Goal: Task Accomplishment & Management: Complete application form

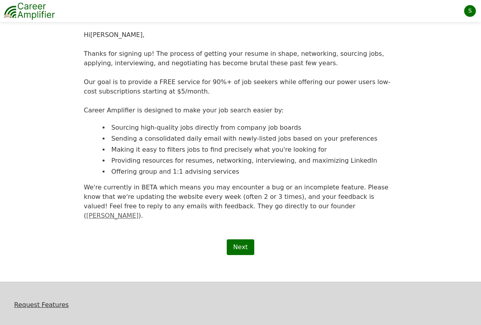
scroll to position [59, 0]
click at [246, 240] on link "Next" at bounding box center [240, 247] width 27 height 16
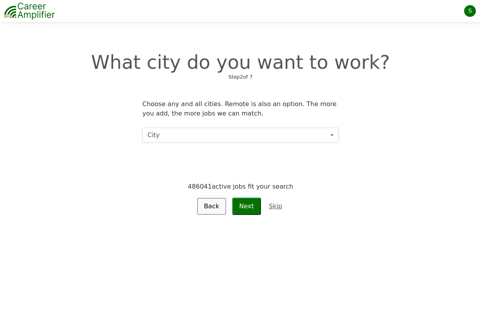
click at [265, 138] on button "City" at bounding box center [240, 135] width 197 height 15
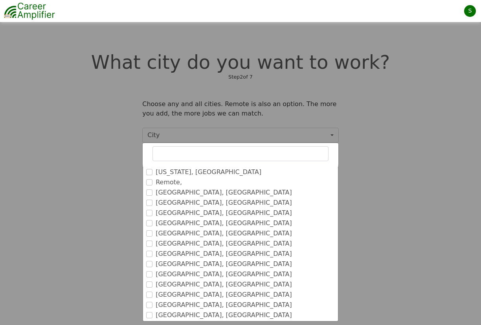
click at [177, 172] on label "New York, NY" at bounding box center [209, 172] width 106 height 9
click at [153, 172] on input "New York, NY" at bounding box center [149, 172] width 6 height 6
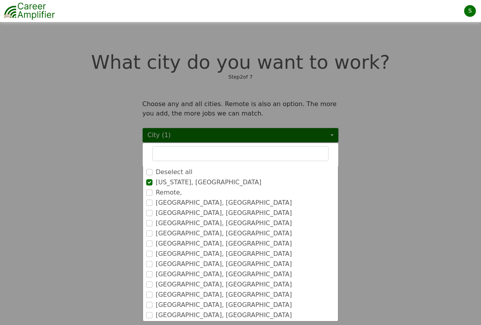
click at [166, 191] on label "Remote," at bounding box center [169, 192] width 26 height 9
click at [153, 191] on input "Remote," at bounding box center [149, 193] width 6 height 6
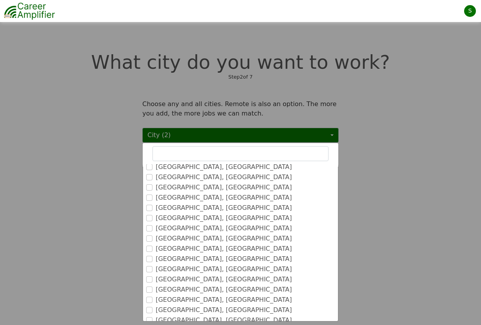
click at [192, 238] on label "Philadelphia, PA" at bounding box center [224, 238] width 136 height 9
click at [153, 238] on input "Philadelphia, PA" at bounding box center [149, 239] width 6 height 6
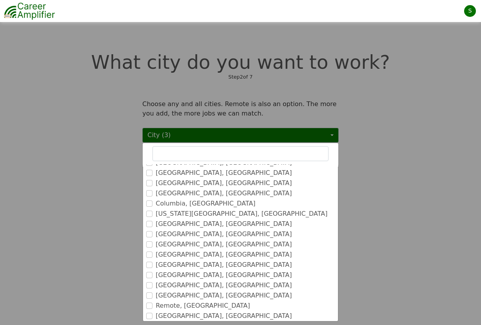
scroll to position [389, 0]
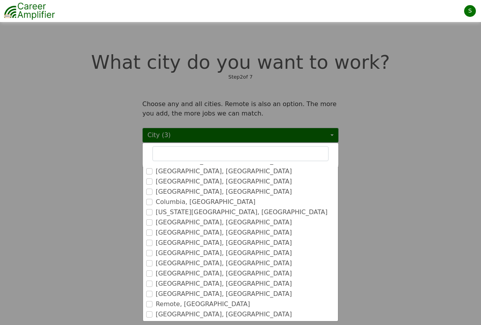
click at [209, 212] on div "New York City, NY" at bounding box center [240, 212] width 189 height 9
click at [201, 211] on label "New York City, NY" at bounding box center [242, 212] width 172 height 9
click at [153, 211] on input "New York City, NY" at bounding box center [149, 212] width 6 height 6
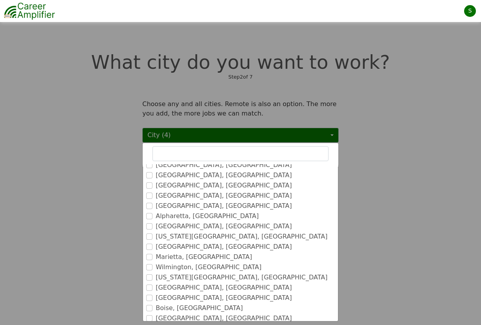
scroll to position [923, 0]
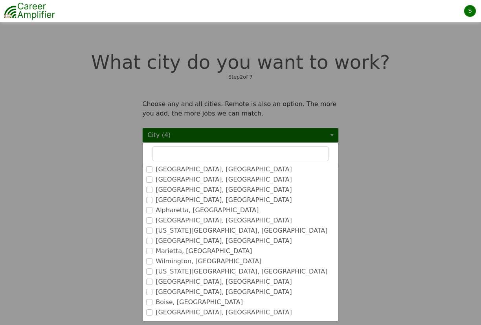
click at [329, 215] on ul "Deselect all New York, NY Remote, Philadelphia, PA New York City, NY Boston, MA…" at bounding box center [241, 242] width 196 height 157
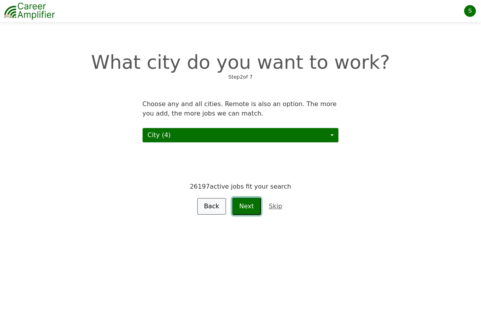
click at [250, 208] on button "Next" at bounding box center [246, 206] width 29 height 17
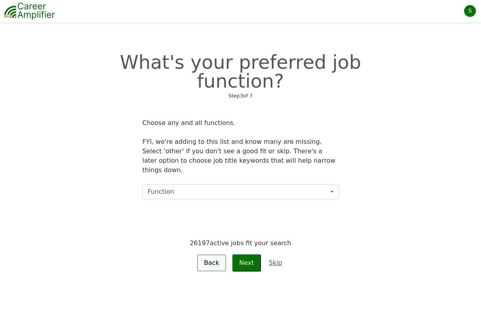
click at [226, 184] on button "Function" at bounding box center [240, 191] width 197 height 15
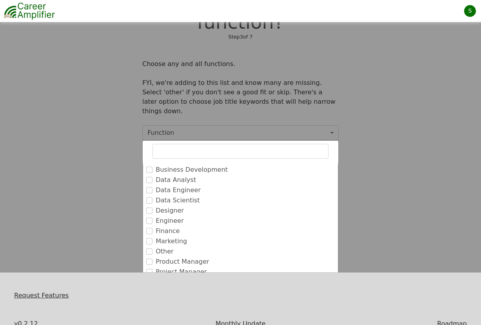
scroll to position [62, 0]
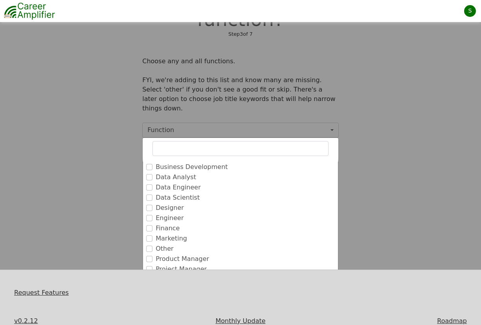
click at [169, 265] on label "Project Manager" at bounding box center [181, 269] width 51 height 9
click at [153, 266] on input "Project Manager" at bounding box center [149, 269] width 6 height 6
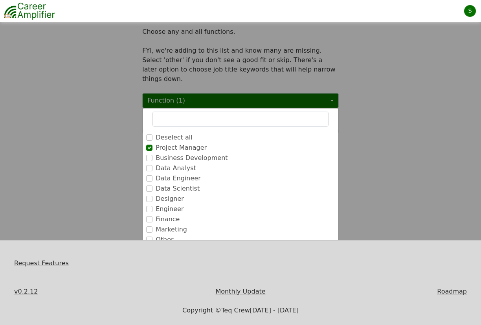
scroll to position [94, 0]
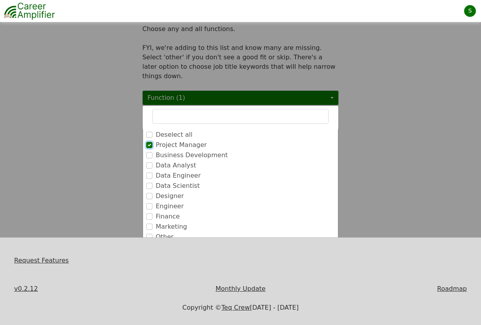
click at [150, 142] on input "Project Manager" at bounding box center [149, 145] width 6 height 6
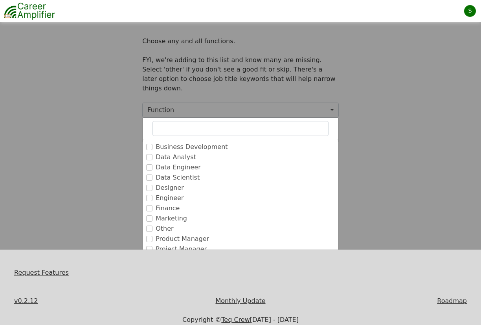
scroll to position [83, 0]
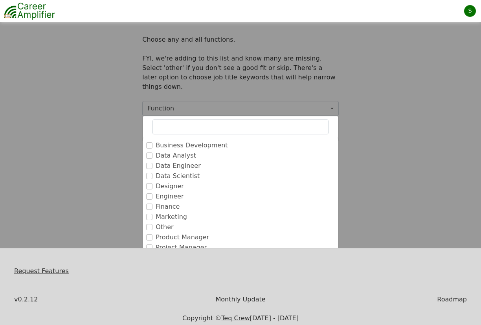
click at [153, 243] on div "Project Manager" at bounding box center [240, 247] width 189 height 9
click at [151, 245] on input "Project Manager" at bounding box center [149, 248] width 6 height 6
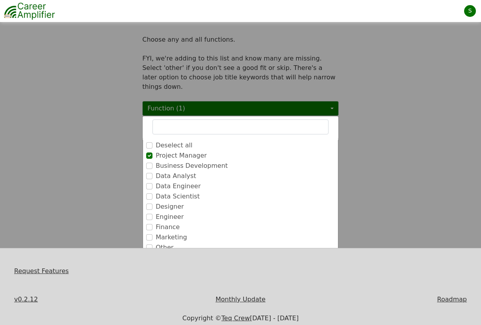
click at [177, 120] on input "text" at bounding box center [241, 127] width 176 height 15
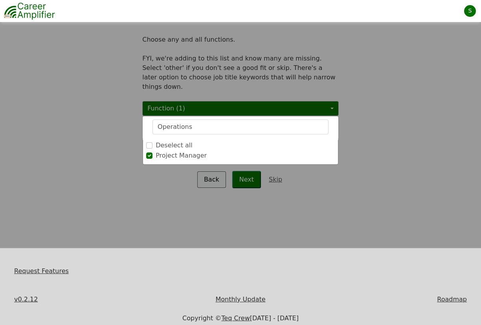
click at [227, 141] on div "Deselect all" at bounding box center [240, 145] width 189 height 9
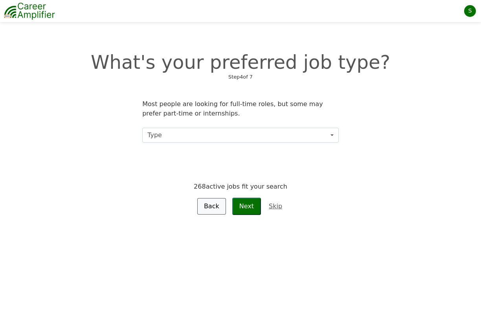
click at [186, 138] on button "Type" at bounding box center [240, 135] width 197 height 15
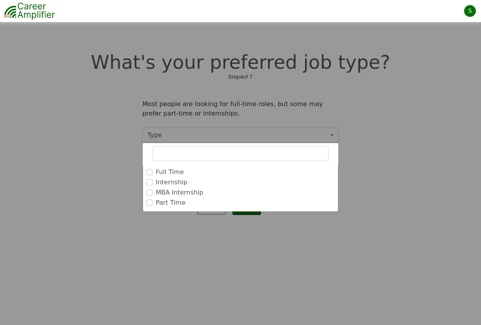
click at [177, 171] on label "Full Time" at bounding box center [170, 172] width 28 height 9
click at [153, 171] on input "Full Time" at bounding box center [149, 172] width 6 height 6
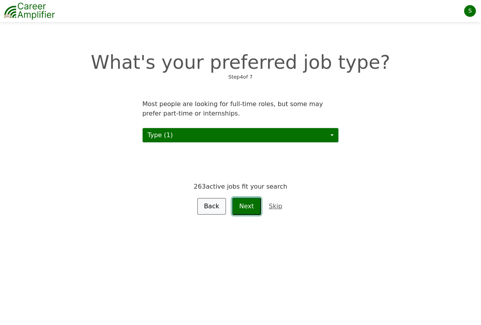
click at [249, 206] on button "Next" at bounding box center [246, 206] width 29 height 17
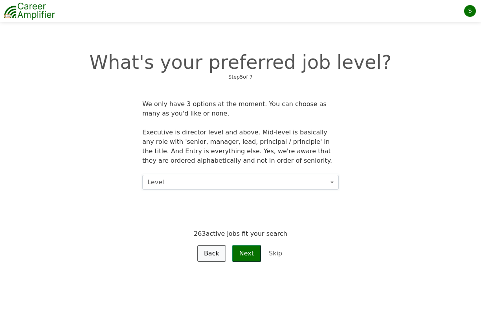
click at [244, 180] on button "Level" at bounding box center [240, 182] width 197 height 15
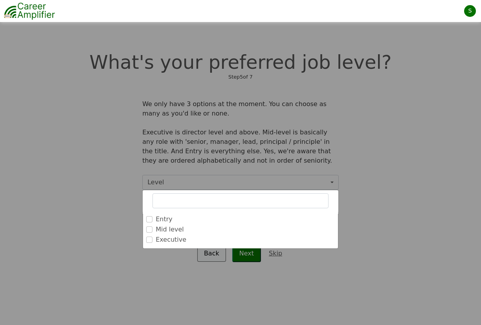
click at [176, 242] on label "Executive" at bounding box center [171, 239] width 31 height 9
click at [153, 242] on input "Executive" at bounding box center [149, 240] width 6 height 6
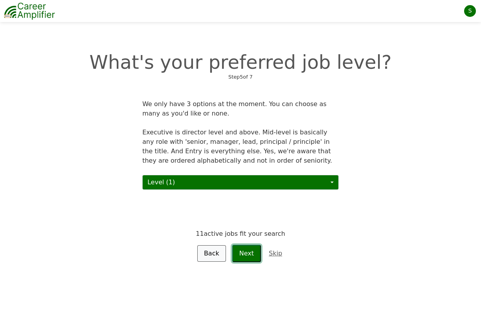
click at [248, 254] on button "Next" at bounding box center [246, 253] width 29 height 17
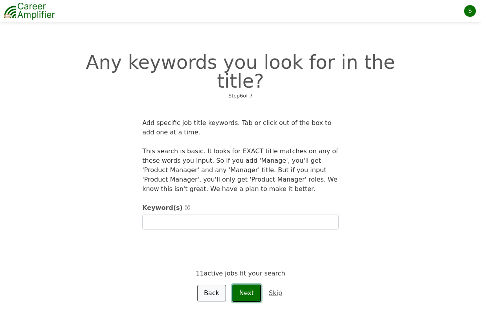
click at [257, 285] on button "Next" at bounding box center [246, 293] width 29 height 17
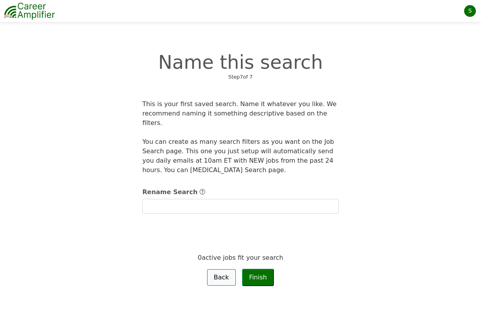
type input "My first saved search"
click at [256, 269] on button "Finish" at bounding box center [258, 277] width 32 height 17
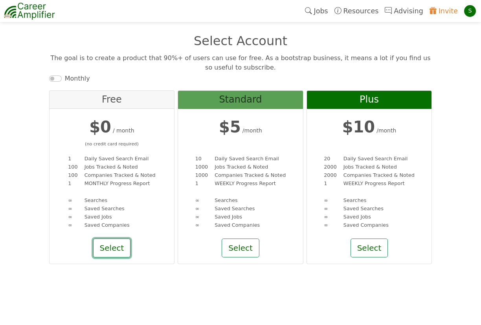
click at [116, 249] on button "Select" at bounding box center [112, 248] width 38 height 19
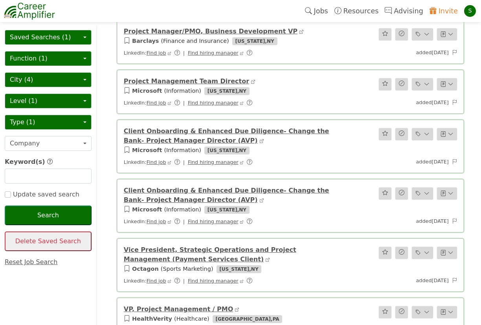
scroll to position [173, 0]
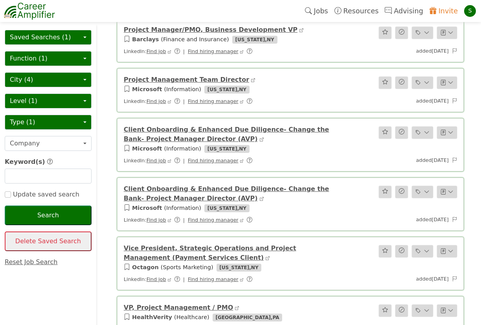
click at [248, 247] on link "Vice President, Strategic Operations and Project Management (Payment Services C…" at bounding box center [210, 253] width 173 height 17
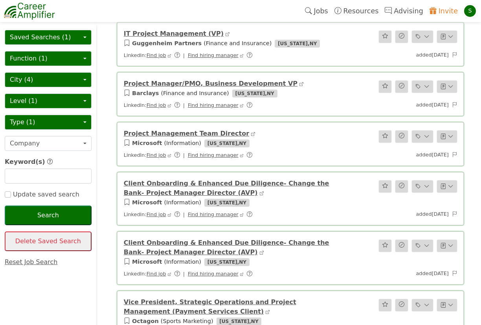
scroll to position [117, 0]
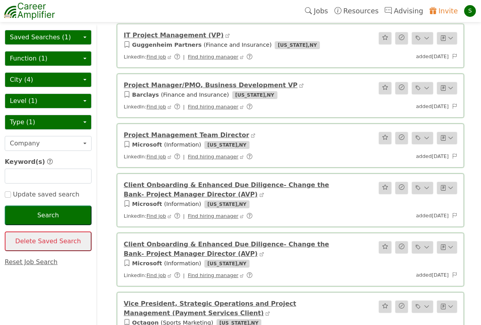
click at [171, 134] on link "Project Management Team Director" at bounding box center [186, 134] width 125 height 7
click at [200, 86] on link "Project Manager/PMO, Business Development VP" at bounding box center [211, 84] width 174 height 7
